Goal: Communication & Community: Ask a question

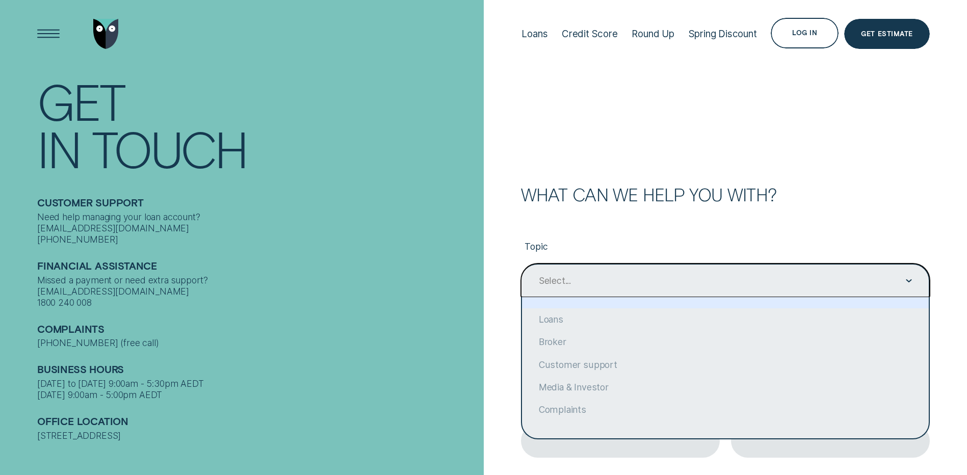
click at [908, 280] on icon "Contact form" at bounding box center [909, 280] width 6 height 3
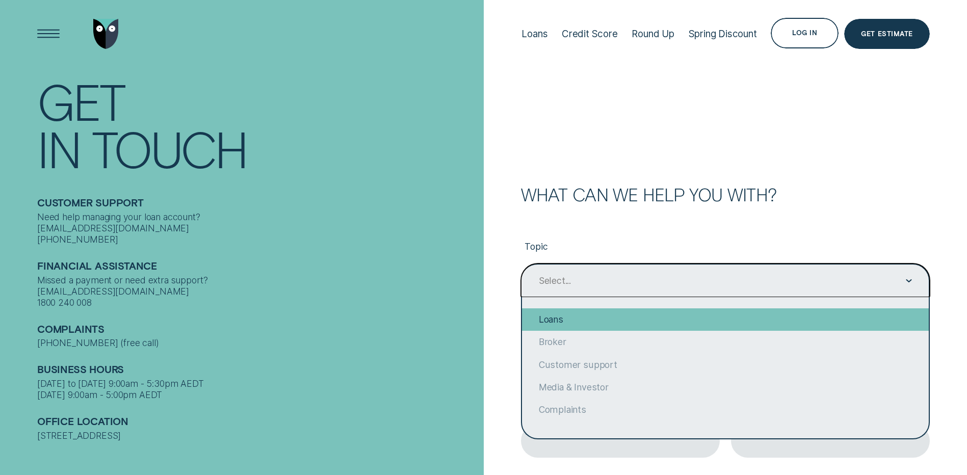
click at [579, 321] on div "Loans" at bounding box center [725, 319] width 407 height 22
type input "Loans"
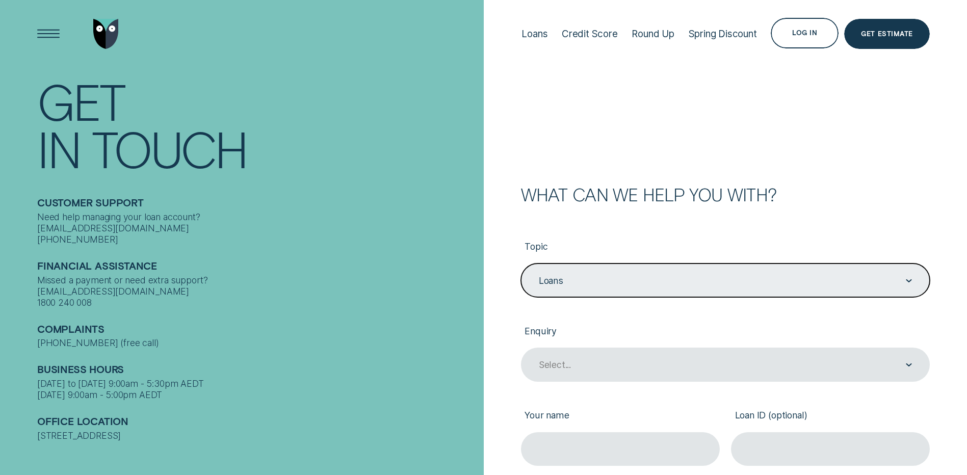
scroll to position [68, 0]
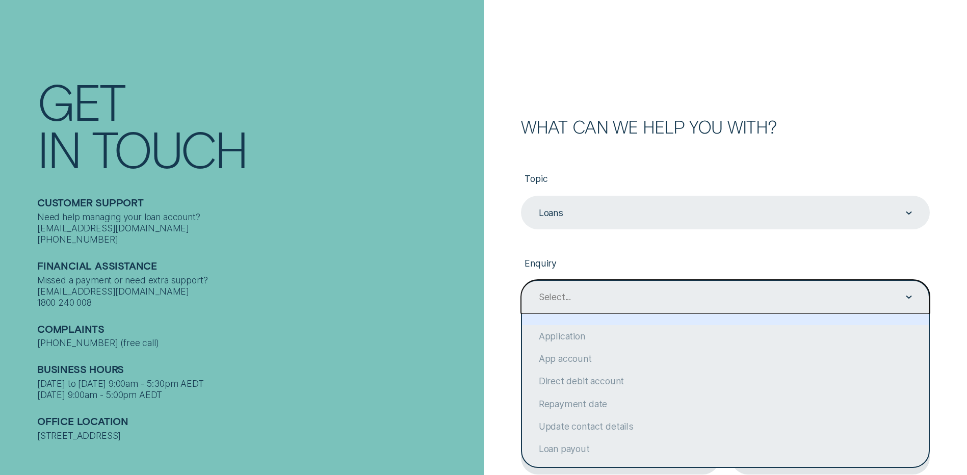
click at [909, 296] on icon "Contact form" at bounding box center [909, 297] width 6 height 3
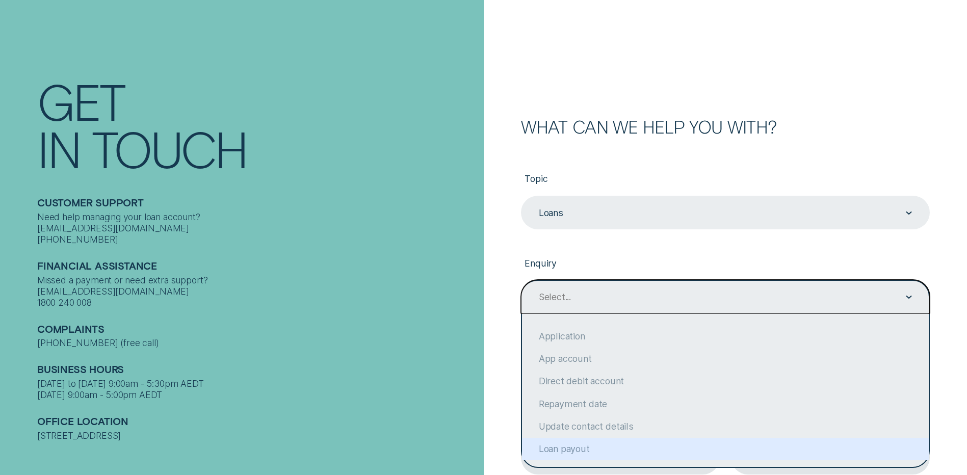
scroll to position [56, 0]
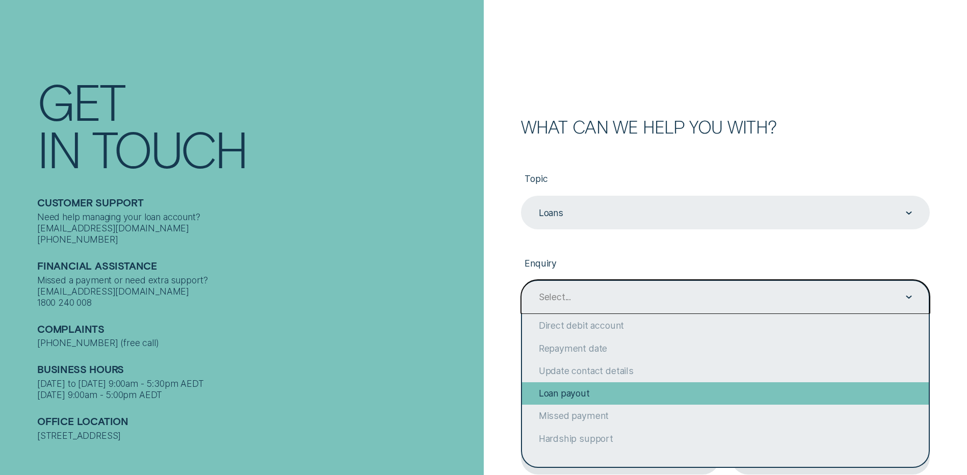
click at [579, 398] on div "Loan payout" at bounding box center [725, 393] width 407 height 22
type input "Loan payout"
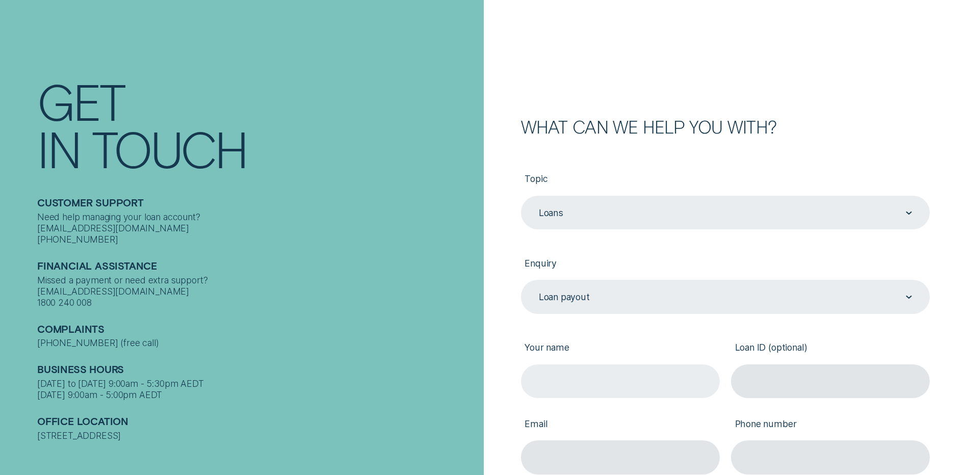
click at [594, 382] on input "Your name" at bounding box center [620, 382] width 199 height 34
type input "[PERSON_NAME]"
type input "[EMAIL_ADDRESS][DOMAIN_NAME]"
type input "1417177596"
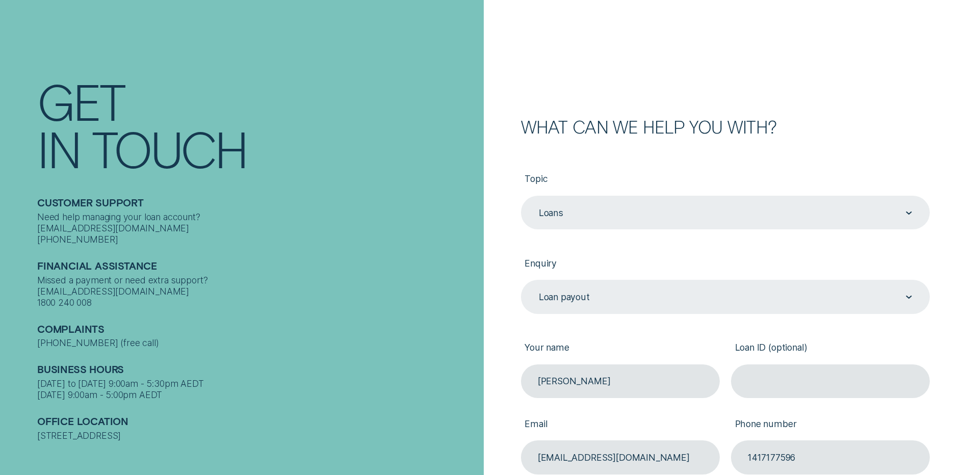
type input "[PERSON_NAME]"
click at [360, 351] on div "Business Hours [DATE] to [DATE] 9:00am - 5:30pm AEDT [DATE] 9:00am - 5:00pm AEDT" at bounding box center [257, 375] width 440 height 52
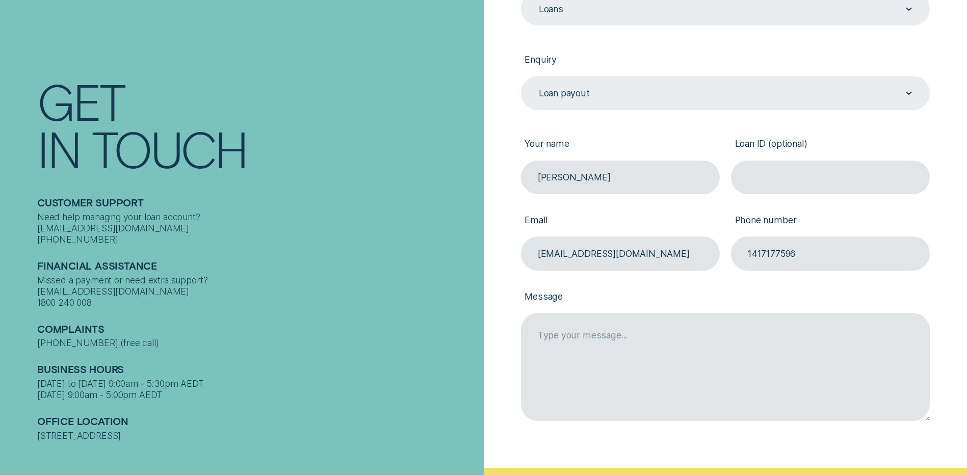
scroll to position [0, 0]
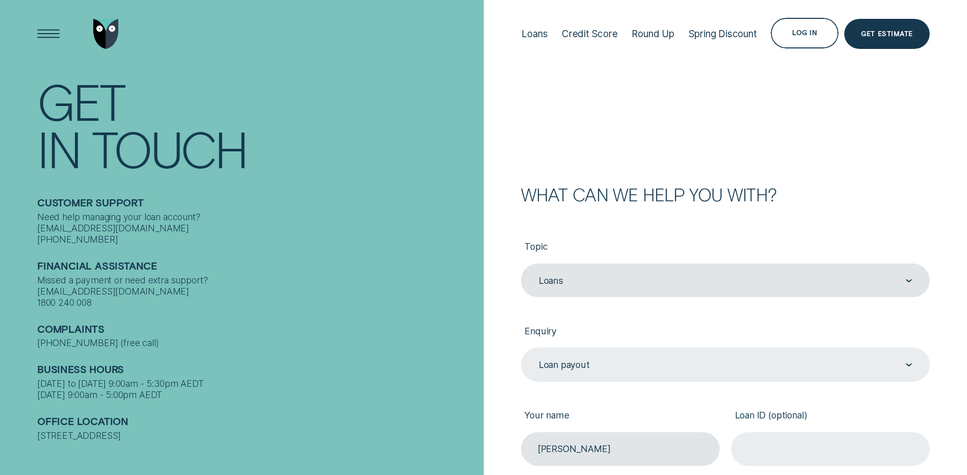
paste input "538881"
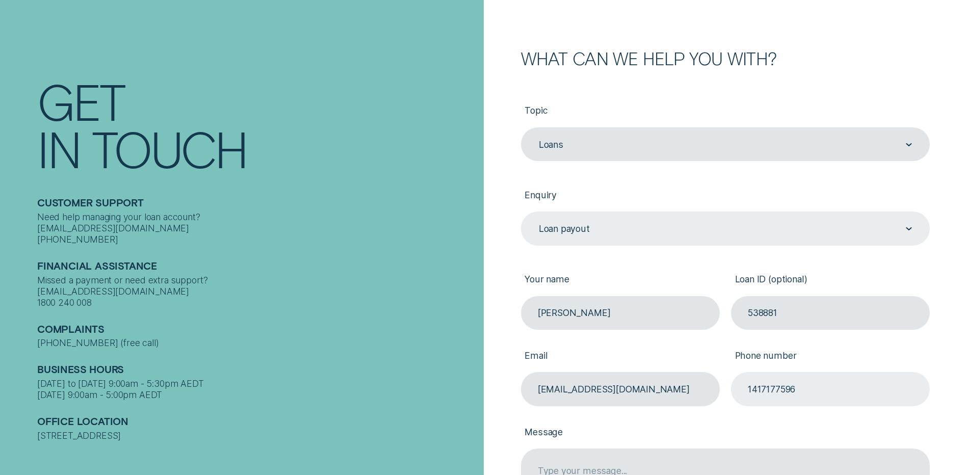
type input "538881"
click at [749, 389] on input "1417177596" at bounding box center [830, 389] width 199 height 34
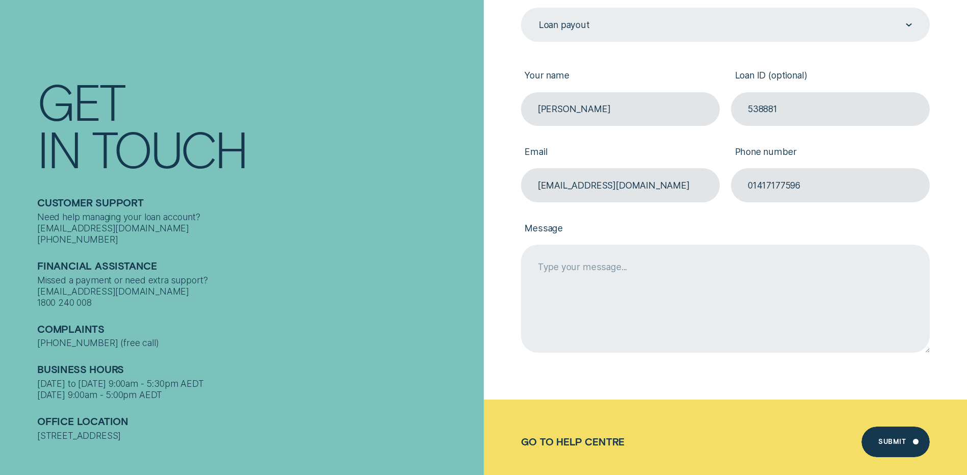
type input "01417177596"
click at [643, 268] on textarea "Message" at bounding box center [725, 299] width 409 height 108
click at [696, 269] on textarea "Can I please have a loan payout figure and details on how to do it thankyou" at bounding box center [725, 299] width 409 height 108
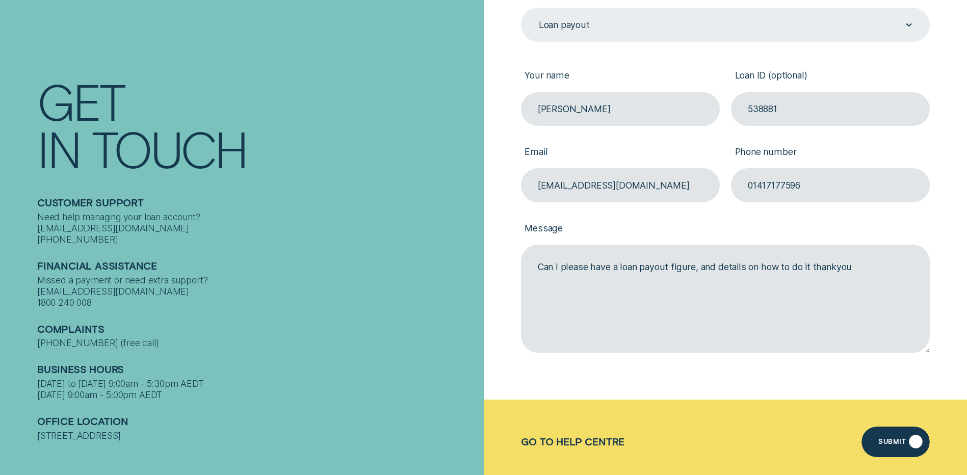
type textarea "Can I please have a loan payout figure, and details on how to do it thankyou"
click at [884, 444] on div "Submit" at bounding box center [892, 443] width 28 height 6
